Goal: Task Accomplishment & Management: Use online tool/utility

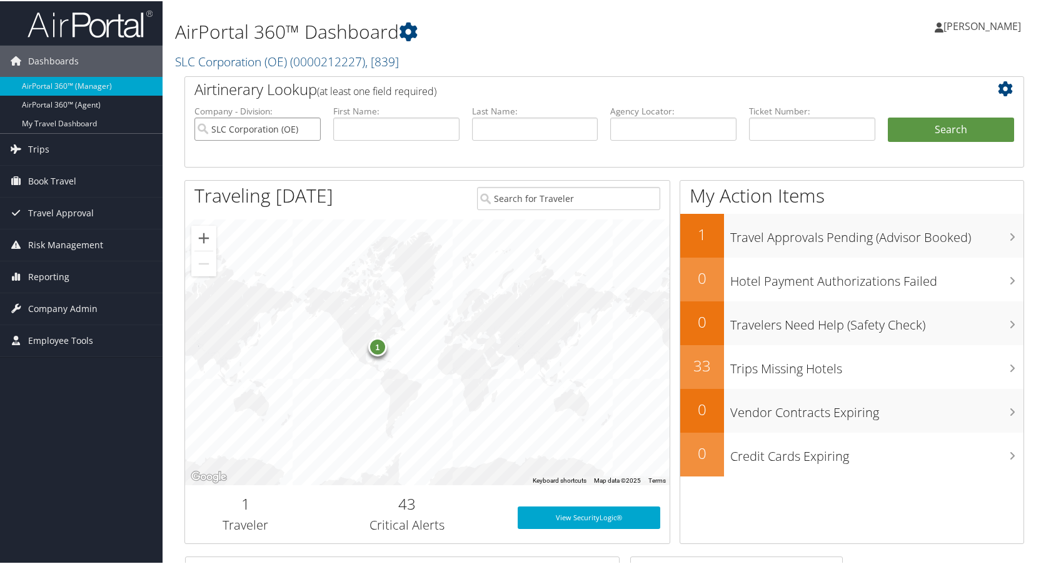
click at [307, 128] on input "SLC Corporation (OE)" at bounding box center [257, 127] width 126 height 23
type input "carla"
click at [42, 276] on span "Reporting" at bounding box center [48, 275] width 41 height 31
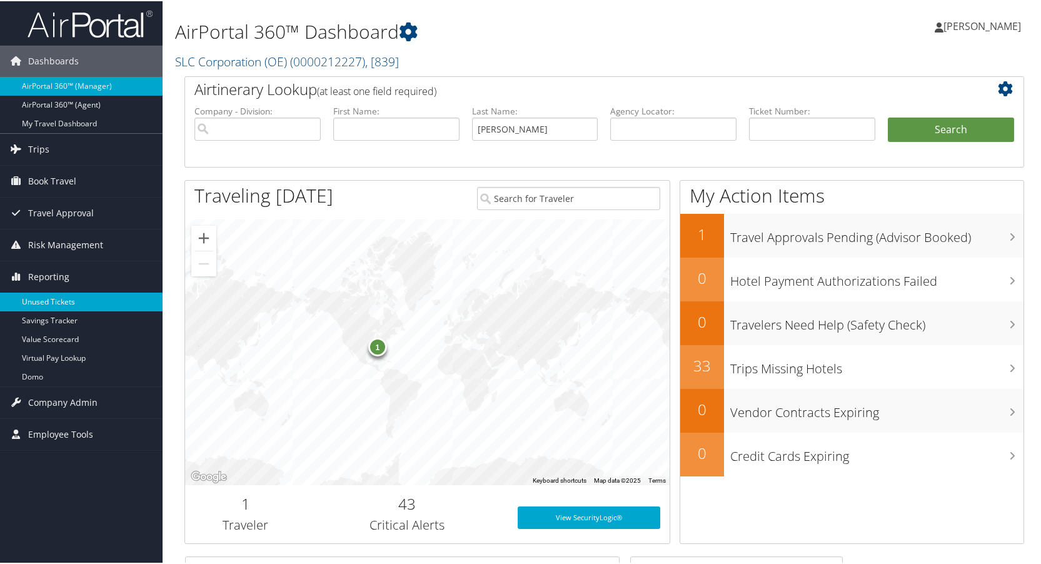
click at [44, 294] on link "Unused Tickets" at bounding box center [81, 300] width 162 height 19
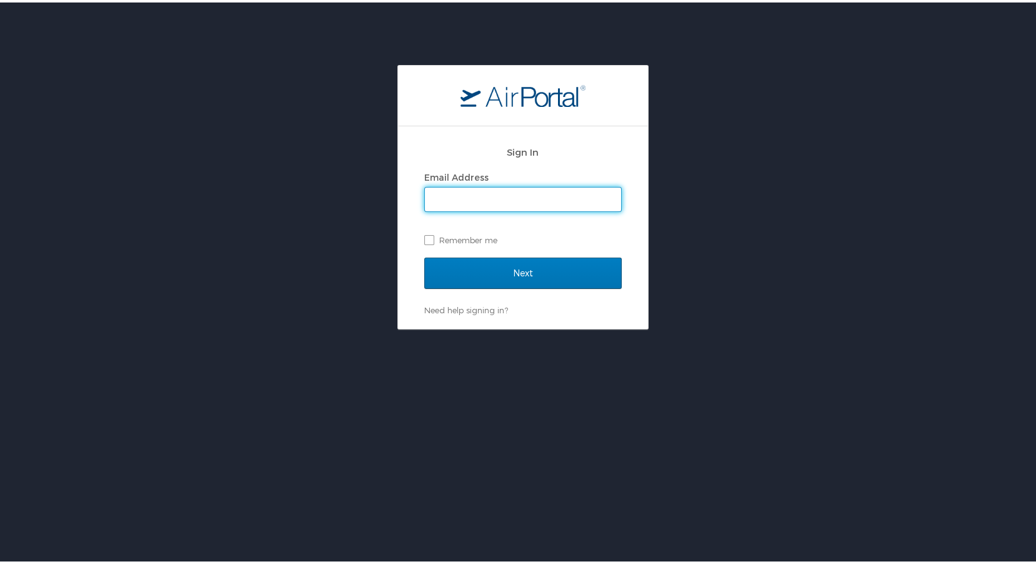
click at [434, 201] on input "Email Address" at bounding box center [523, 197] width 196 height 24
type input "[PERSON_NAME][EMAIL_ADDRESS][PERSON_NAME][DOMAIN_NAME]"
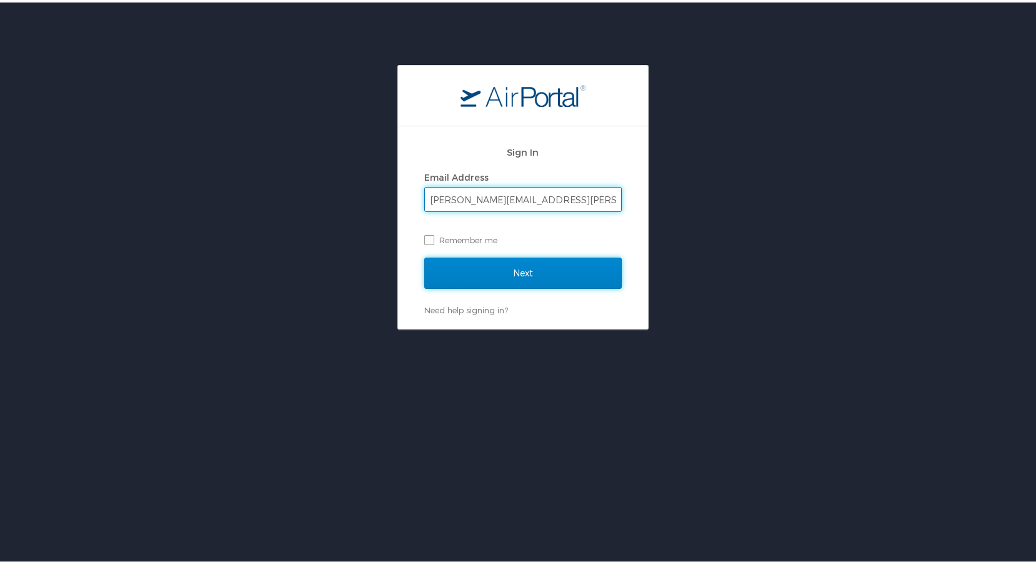
click at [471, 269] on input "Next" at bounding box center [522, 270] width 197 height 31
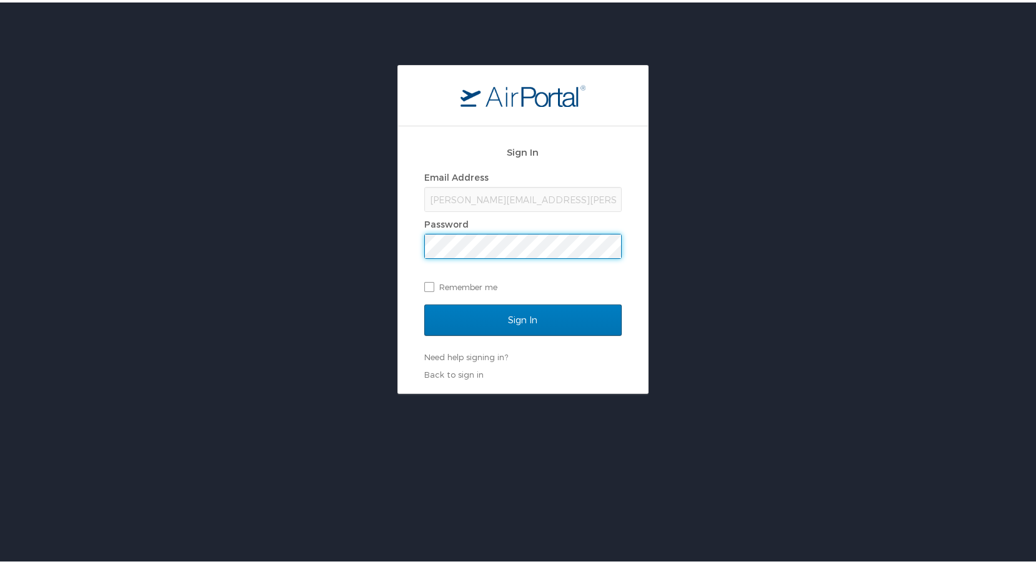
click at [424, 302] on input "Sign In" at bounding box center [522, 317] width 197 height 31
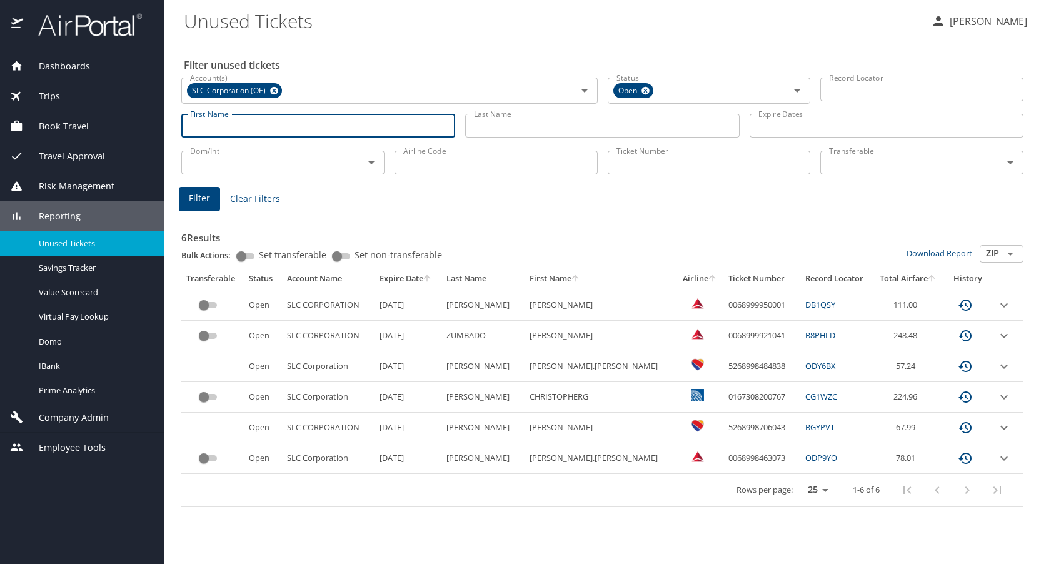
click at [329, 129] on input "First Name" at bounding box center [318, 126] width 274 height 24
type input "carla"
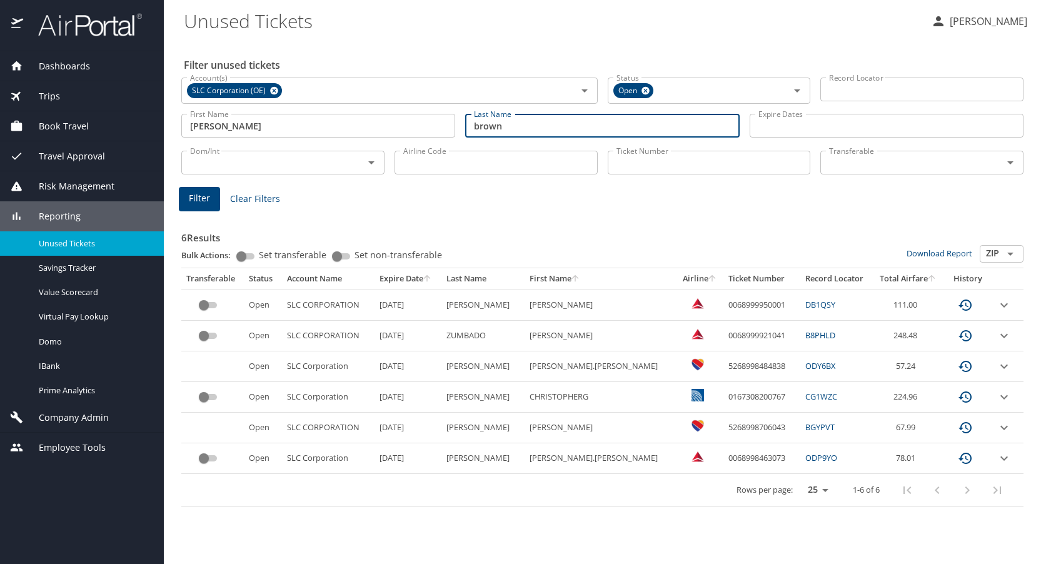
type input "brown"
click at [197, 201] on span "Filter" at bounding box center [199, 199] width 21 height 16
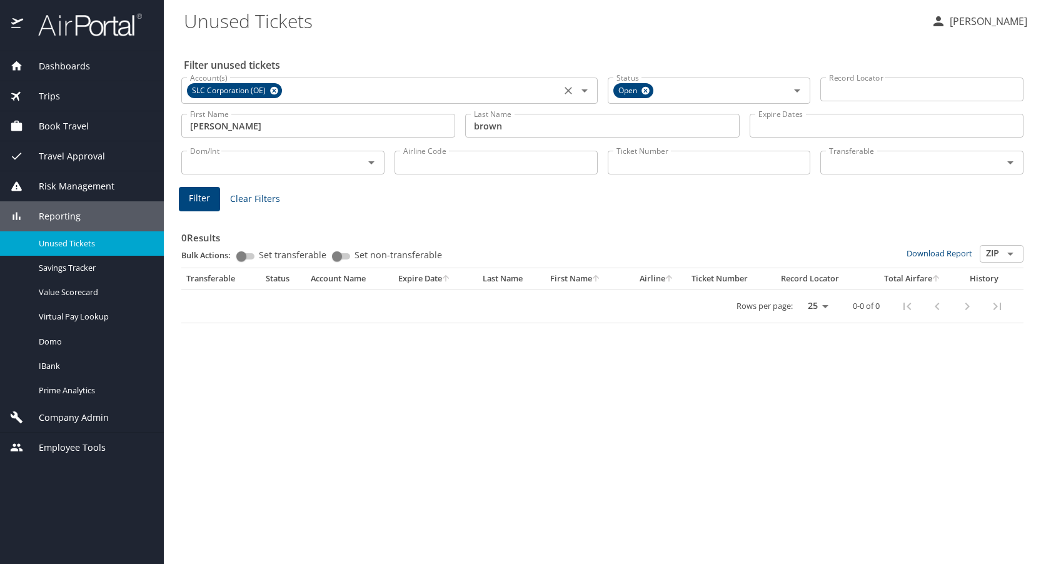
click at [565, 91] on icon "Clear" at bounding box center [568, 90] width 12 height 12
click at [186, 194] on button "Filter" at bounding box center [199, 199] width 41 height 24
